Goal: Transaction & Acquisition: Register for event/course

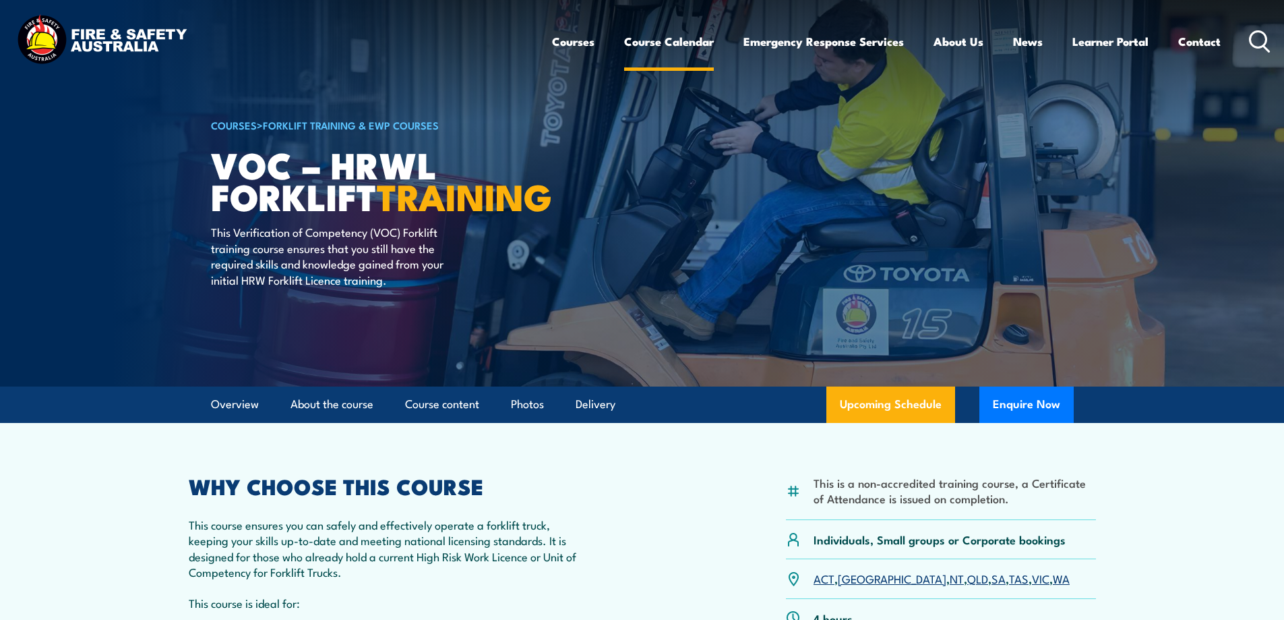
click at [632, 39] on link "Course Calendar" at bounding box center [669, 42] width 90 height 36
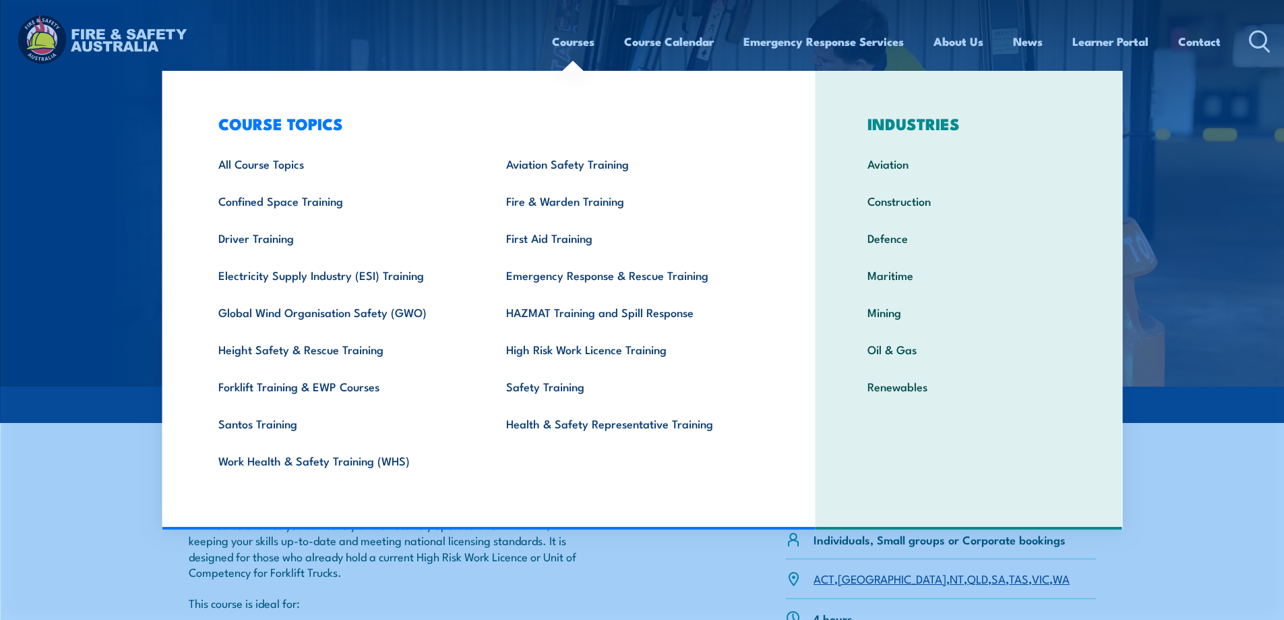
click at [567, 29] on link "Courses" at bounding box center [573, 42] width 42 height 36
click at [513, 11] on header "Courses Course Calendar Emergency Response Services Services Overview Emergency…" at bounding box center [642, 41] width 1284 height 83
click at [566, 51] on link "Courses" at bounding box center [573, 42] width 42 height 36
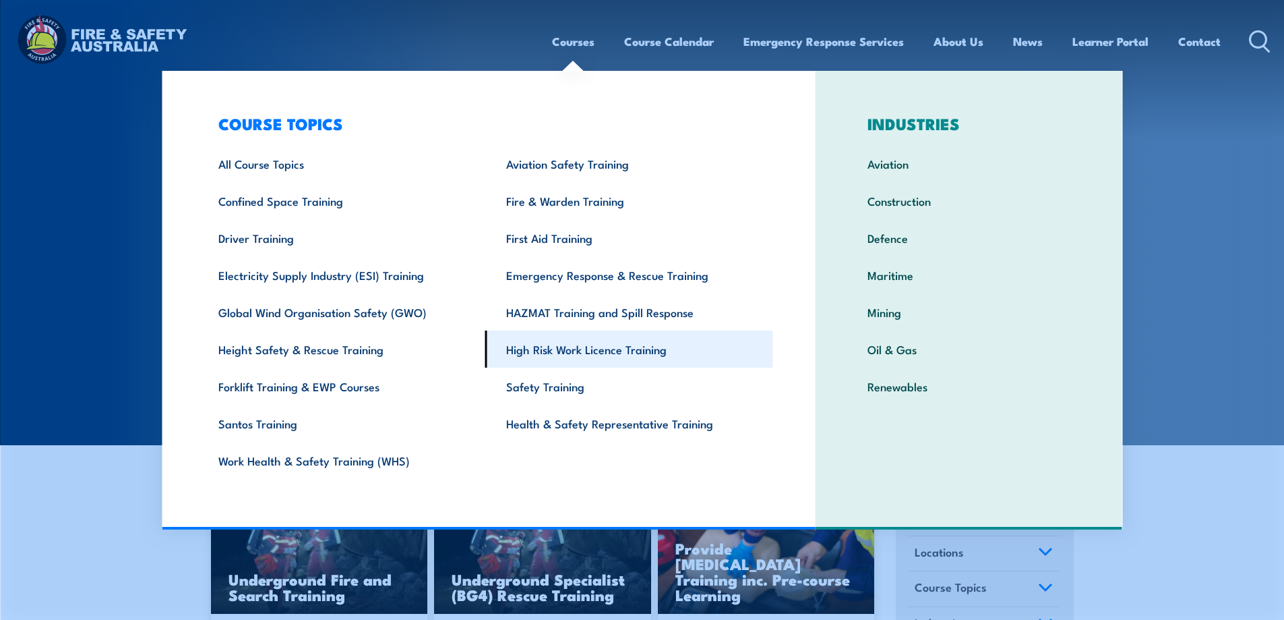
click at [678, 346] on link "High Risk Work Licence Training" at bounding box center [629, 348] width 288 height 37
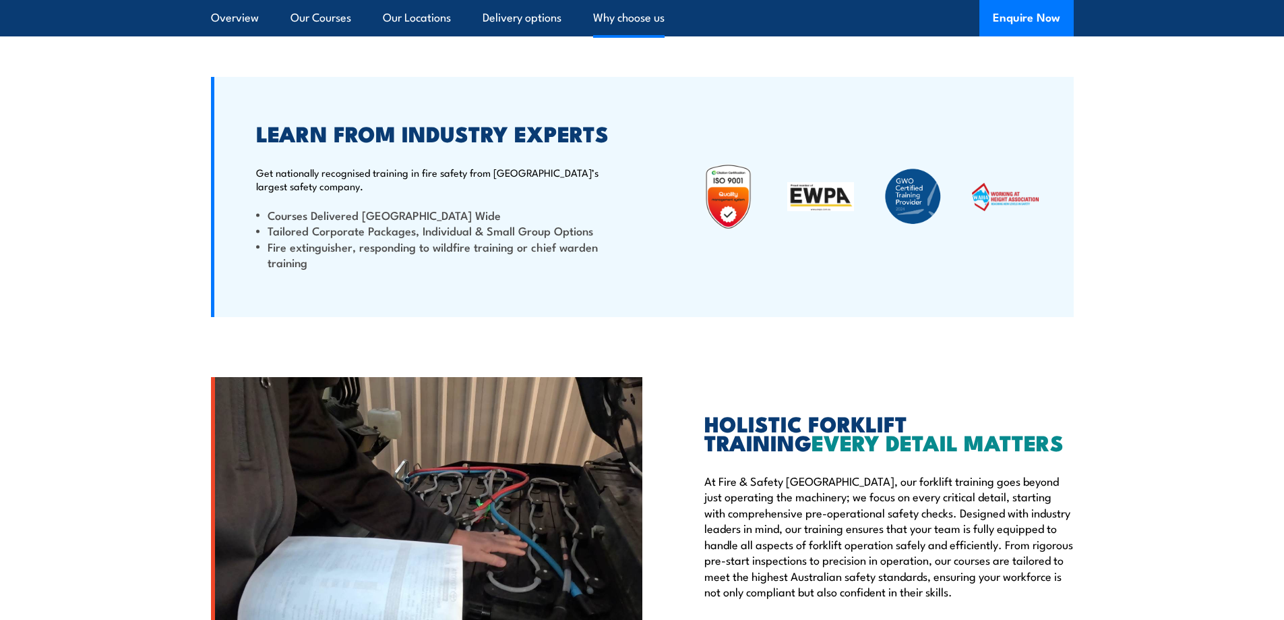
scroll to position [2764, 0]
